Goal: Task Accomplishment & Management: Manage account settings

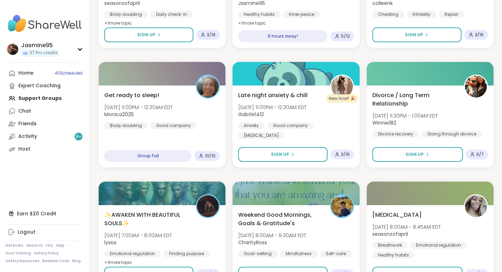
scroll to position [1143, 0]
click at [30, 152] on link "Host" at bounding box center [45, 149] width 79 height 13
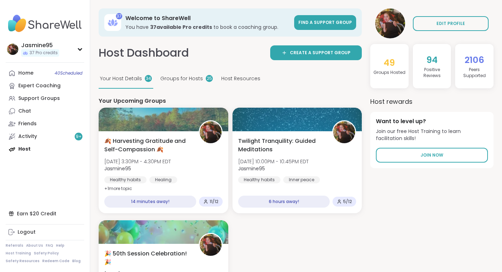
click at [161, 134] on div "🍂 Harvesting Gratitude and Self-Compassion 🍂 Fri, Oct 10 | 3:30PM - 4:30PM EDT …" at bounding box center [164, 172] width 130 height 82
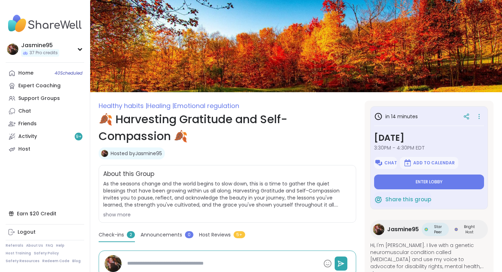
click at [475, 117] on icon at bounding box center [478, 117] width 7 height 10
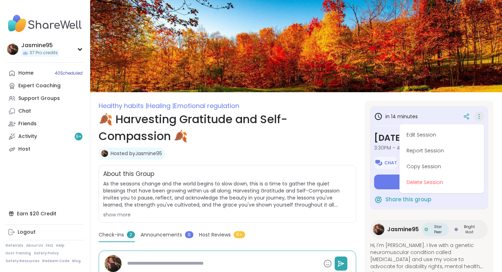
click at [426, 138] on button "Edit Session" at bounding box center [441, 135] width 79 height 16
type textarea "*"
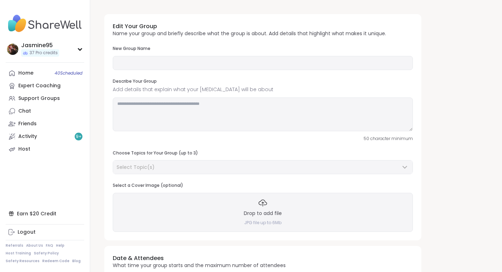
type input "**********"
type textarea "**********"
type input "**"
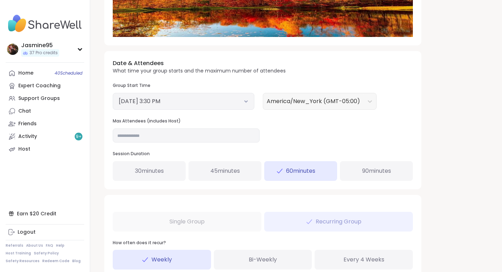
scroll to position [220, 0]
click at [146, 101] on button "October 10, 2025 3:30 PM" at bounding box center [184, 101] width 130 height 8
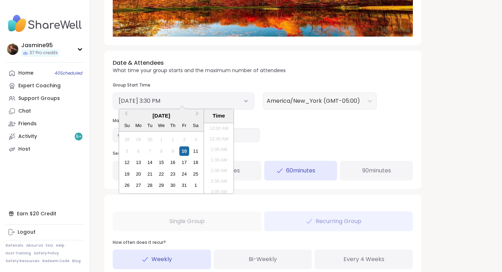
scroll to position [298, 0]
click at [215, 189] on li "5:00 PM" at bounding box center [219, 190] width 30 height 11
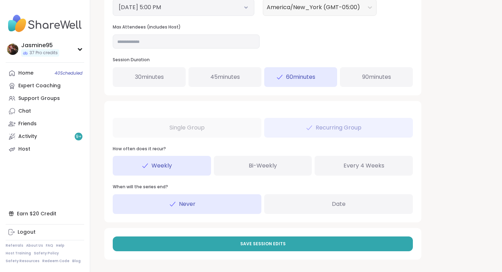
scroll to position [314, 0]
click at [246, 246] on span "Save Session Edits" at bounding box center [262, 244] width 45 height 6
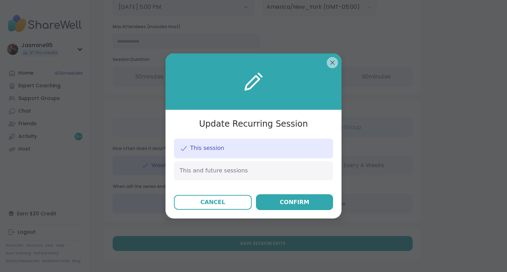
click at [297, 203] on div "Confirm" at bounding box center [295, 202] width 30 height 8
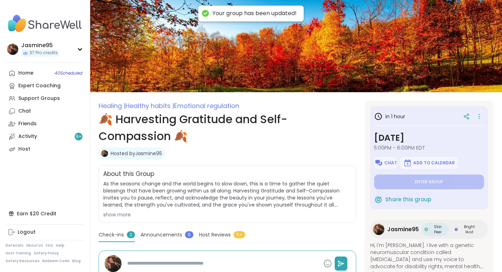
type textarea "*"
